Goal: Task Accomplishment & Management: Manage account settings

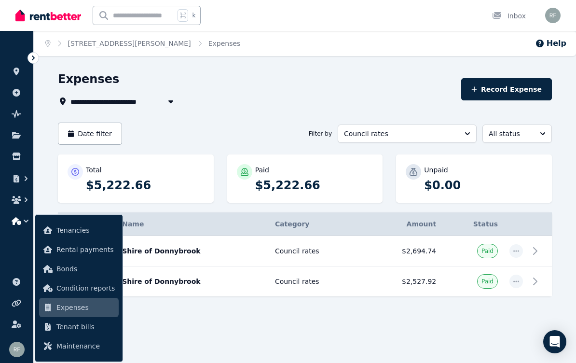
click at [416, 319] on div at bounding box center [305, 322] width 494 height 17
click at [336, 84] on div "Expenses" at bounding box center [257, 80] width 398 height 18
click at [458, 137] on button "Council rates" at bounding box center [407, 134] width 139 height 18
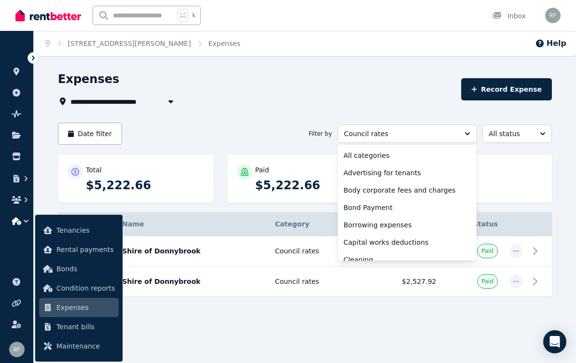
click at [369, 159] on span "All categories" at bounding box center [402, 156] width 116 height 10
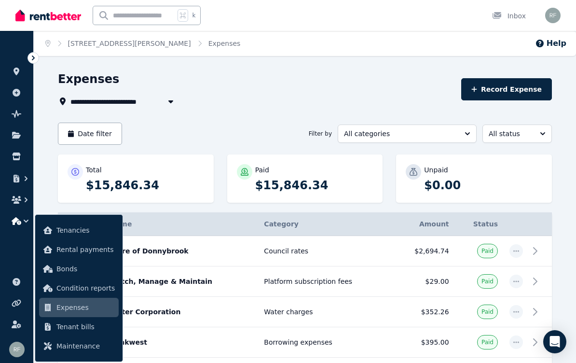
click at [80, 134] on button "Date filter" at bounding box center [90, 134] width 64 height 22
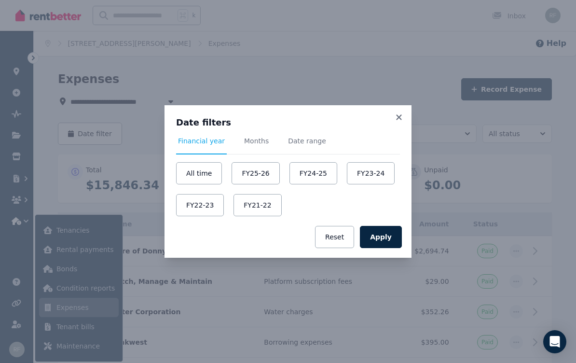
click at [254, 175] on button "FY25-26" at bounding box center [256, 173] width 48 height 22
click at [387, 231] on button "Apply" at bounding box center [381, 237] width 42 height 22
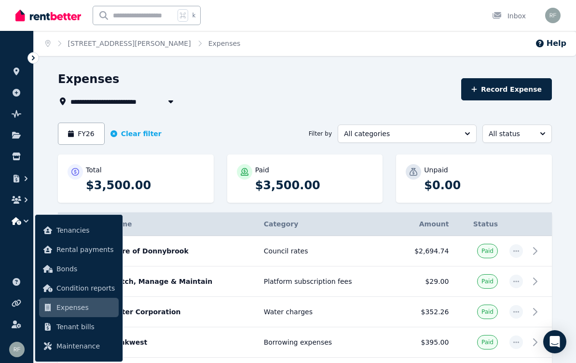
click at [10, 112] on link at bounding box center [17, 113] width 18 height 15
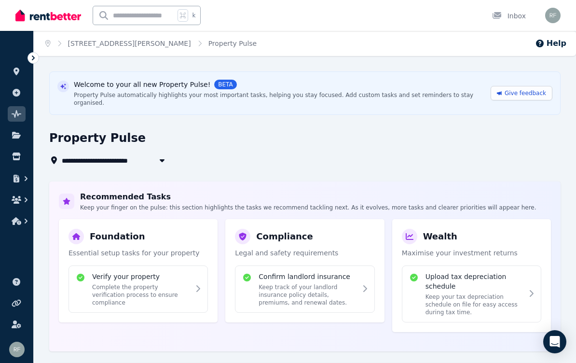
click at [283, 283] on p "Keep track of your landlord insurance policy details, premiums, and renewal dat…" at bounding box center [308, 294] width 98 height 23
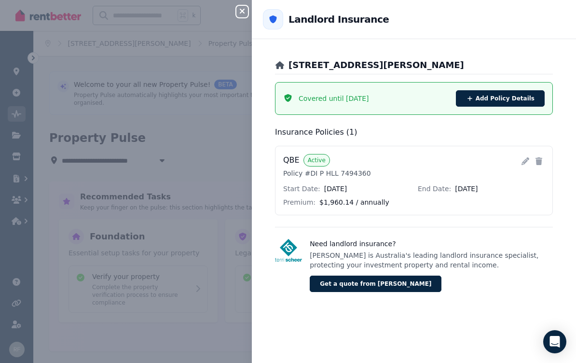
click at [237, 9] on icon "button" at bounding box center [243, 11] width 12 height 8
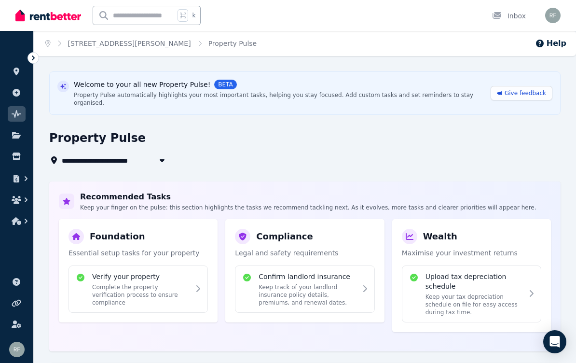
click at [103, 274] on div "Verify your property Complete the property verification process to ensure compl…" at bounding box center [141, 289] width 98 height 35
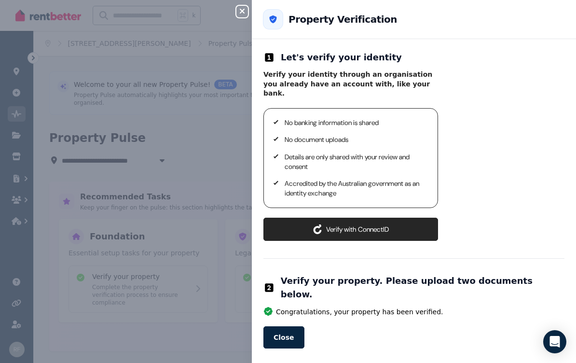
click at [278, 326] on button "Close" at bounding box center [284, 337] width 41 height 22
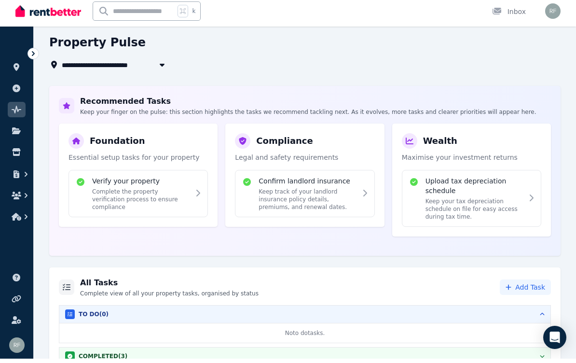
scroll to position [91, 0]
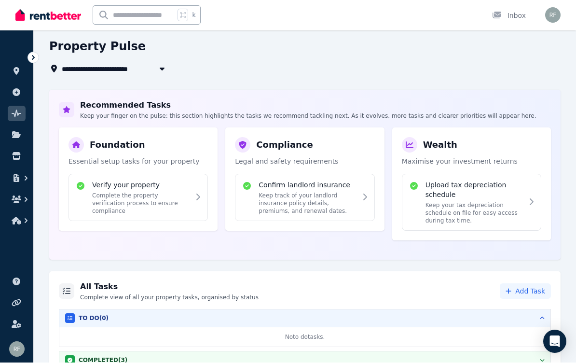
click at [451, 356] on div "COMPLETED ( 3 )" at bounding box center [305, 361] width 480 height 10
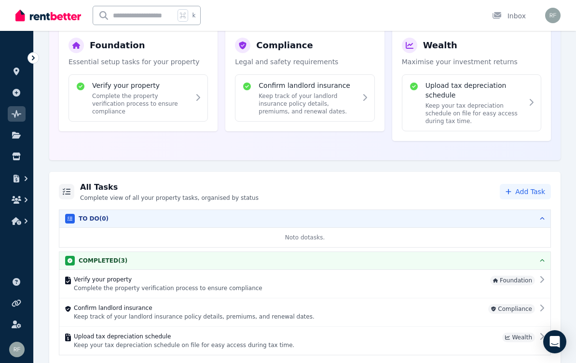
scroll to position [195, 0]
